Goal: Check status: Check status

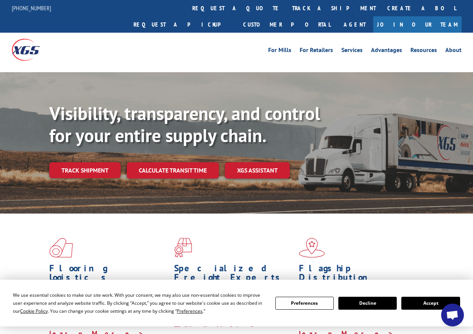
click at [433, 304] on button "Accept" at bounding box center [430, 302] width 58 height 13
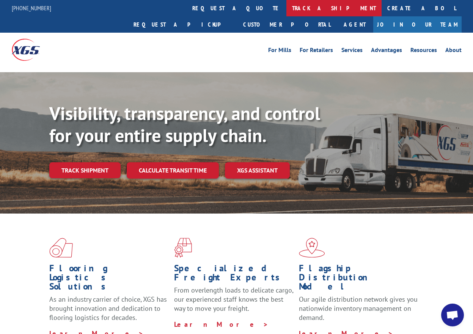
click at [287, 8] on link "track a shipment" at bounding box center [334, 8] width 95 height 16
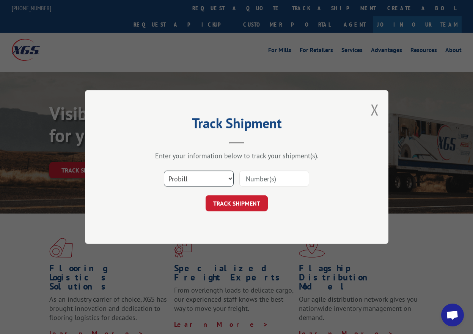
click at [229, 179] on select "Select category... Probill BOL PO" at bounding box center [199, 178] width 70 height 16
select select "bol"
click at [164, 170] on select "Select category... Probill BOL PO" at bounding box center [199, 178] width 70 height 16
click at [284, 177] on input at bounding box center [274, 178] width 70 height 16
type input "7063072"
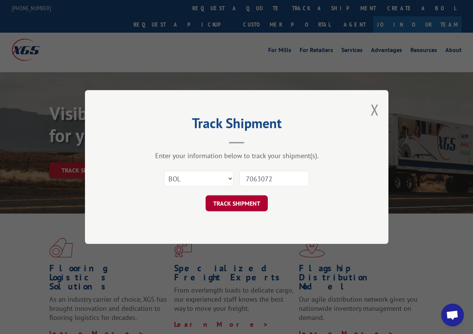
click at [233, 200] on button "TRACK SHIPMENT" at bounding box center [237, 203] width 62 height 16
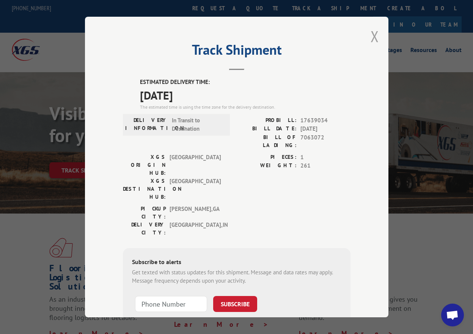
click at [372, 32] on button "Close modal" at bounding box center [375, 36] width 8 height 20
